Goal: Find specific page/section: Find specific page/section

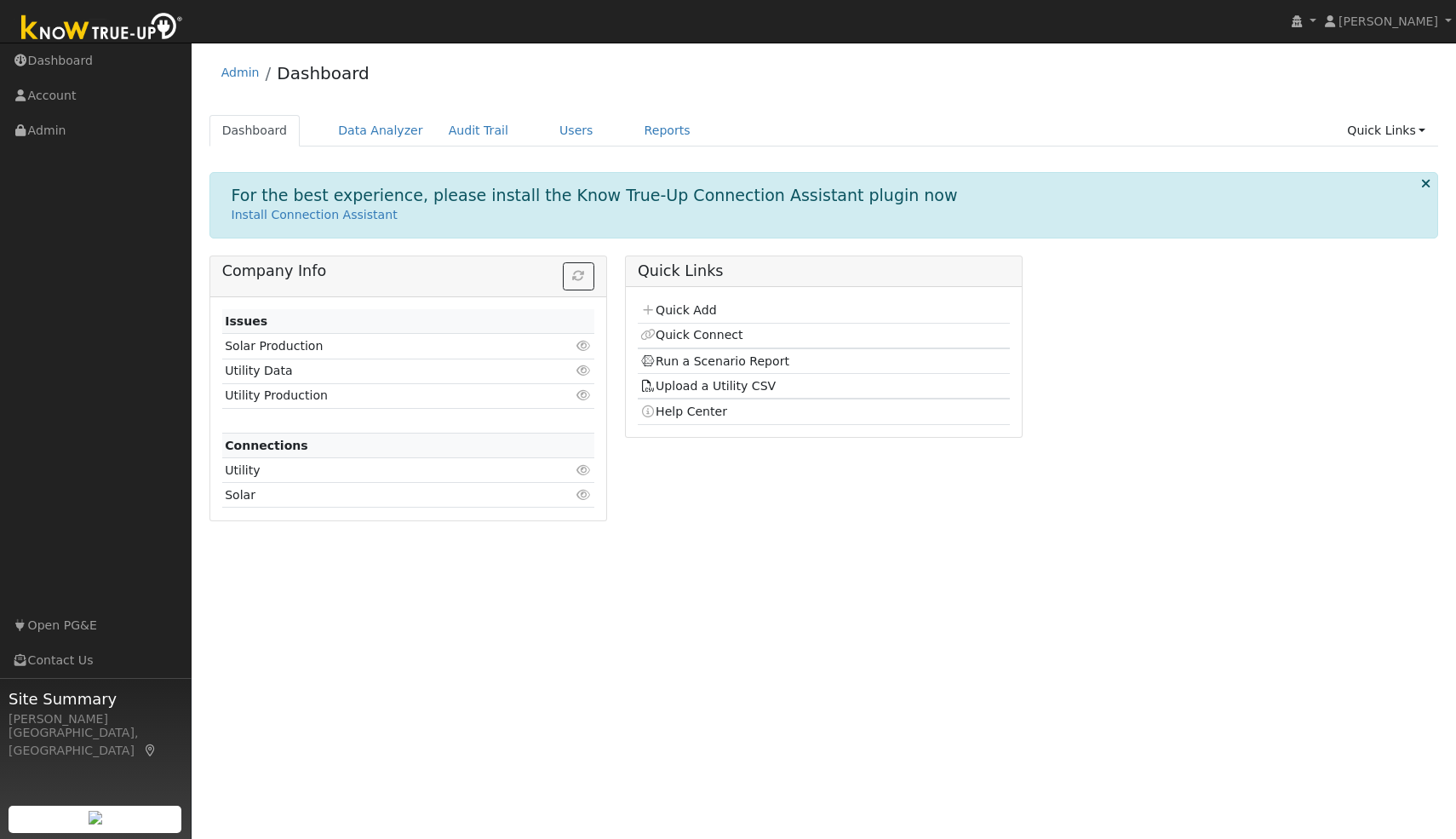
click at [554, 126] on link "Users" at bounding box center [576, 130] width 59 height 32
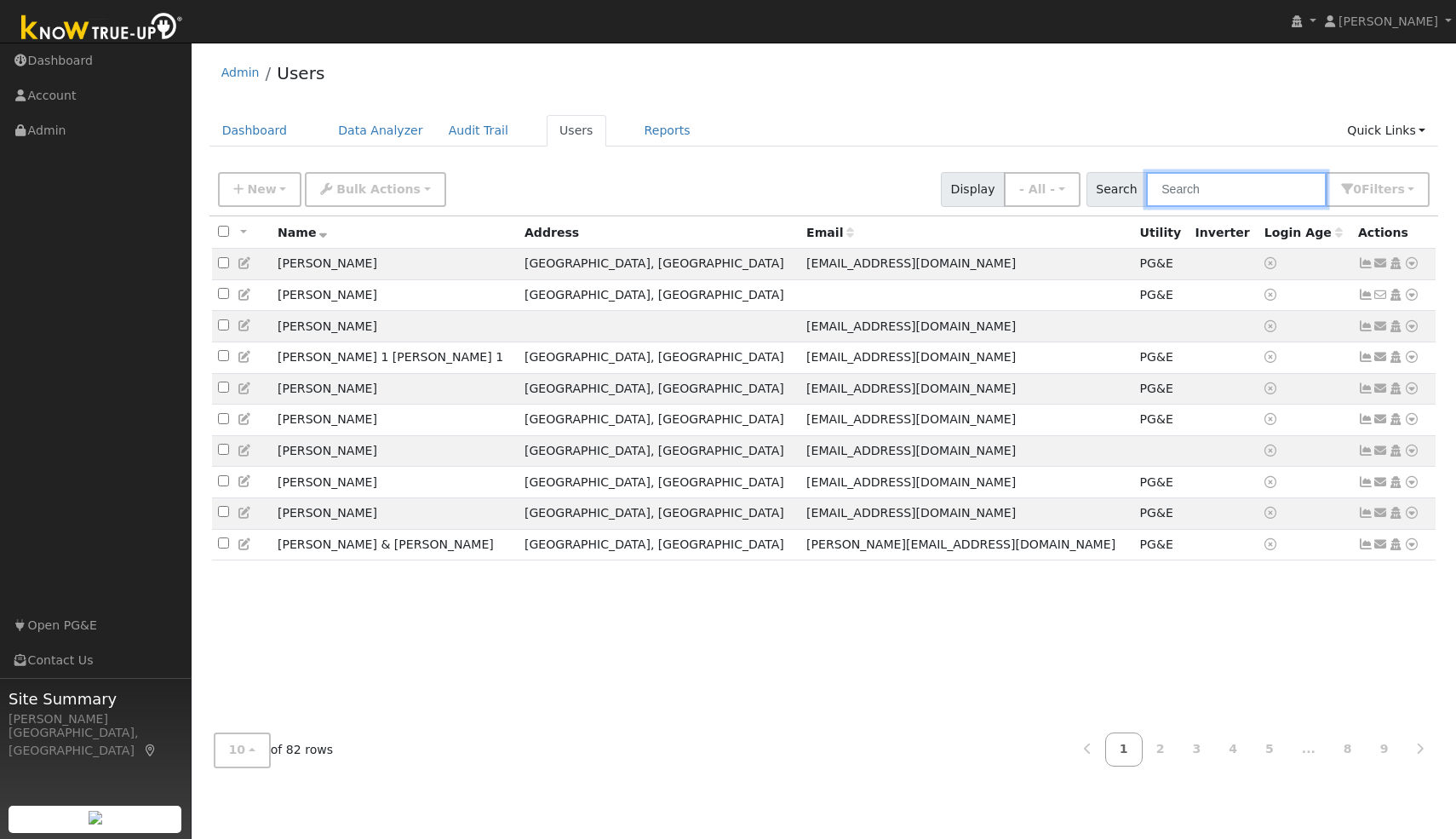
click at [1255, 191] on input "text" at bounding box center [1235, 189] width 181 height 35
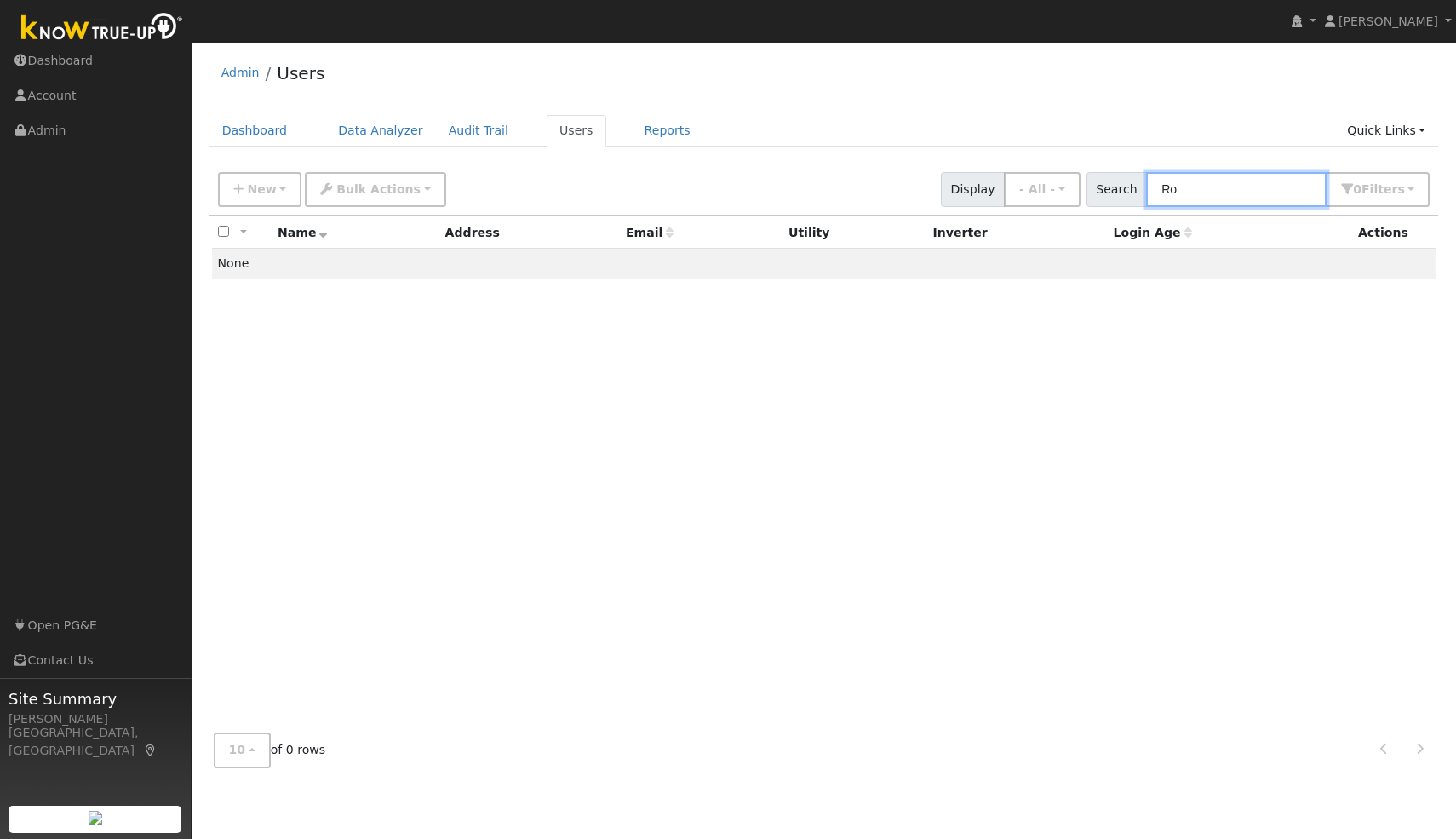
type input "R"
type input "e"
